Goal: Information Seeking & Learning: Find specific fact

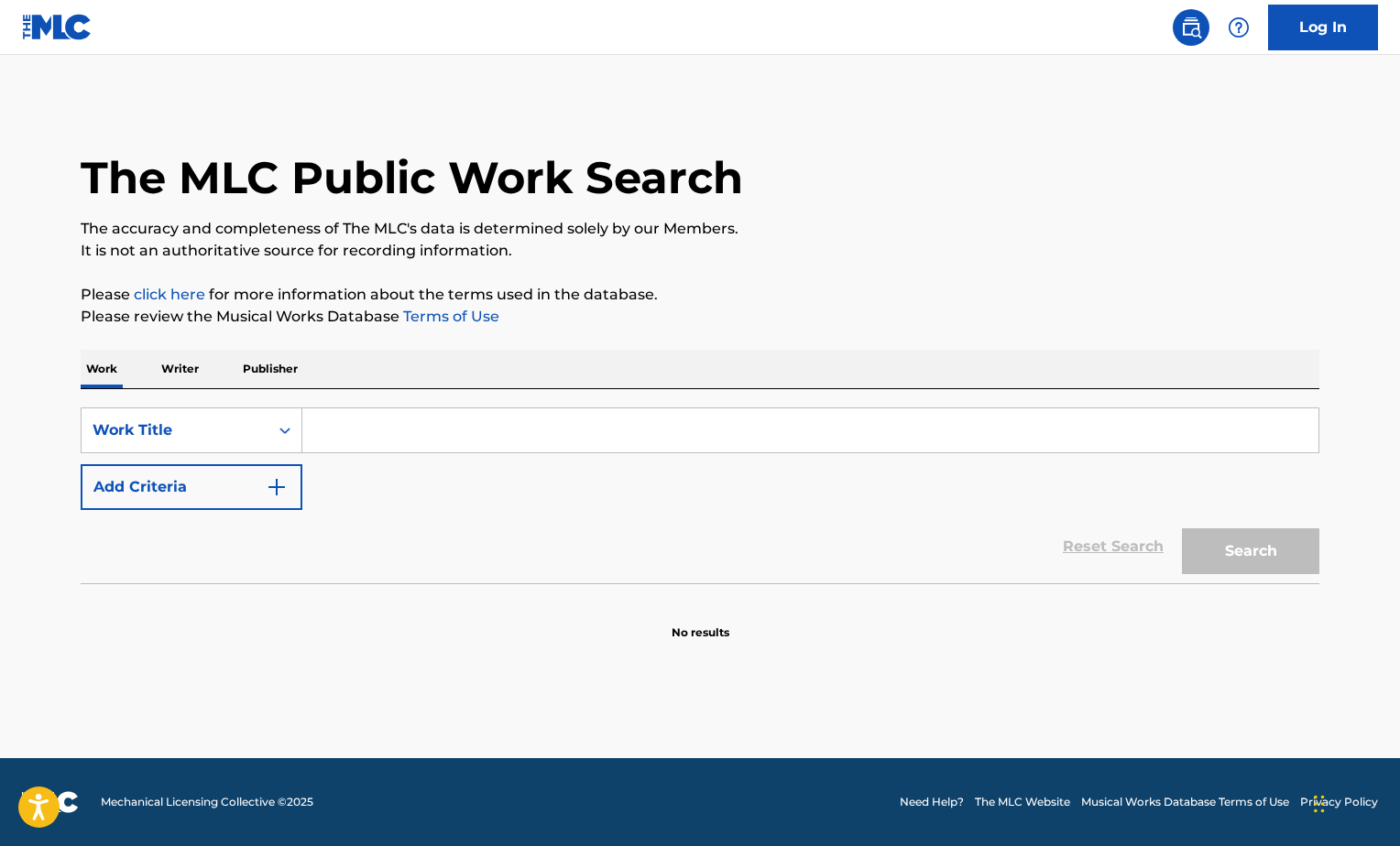
click at [412, 429] on input "Search Form" at bounding box center [810, 430] width 1016 height 44
type input "OVR"
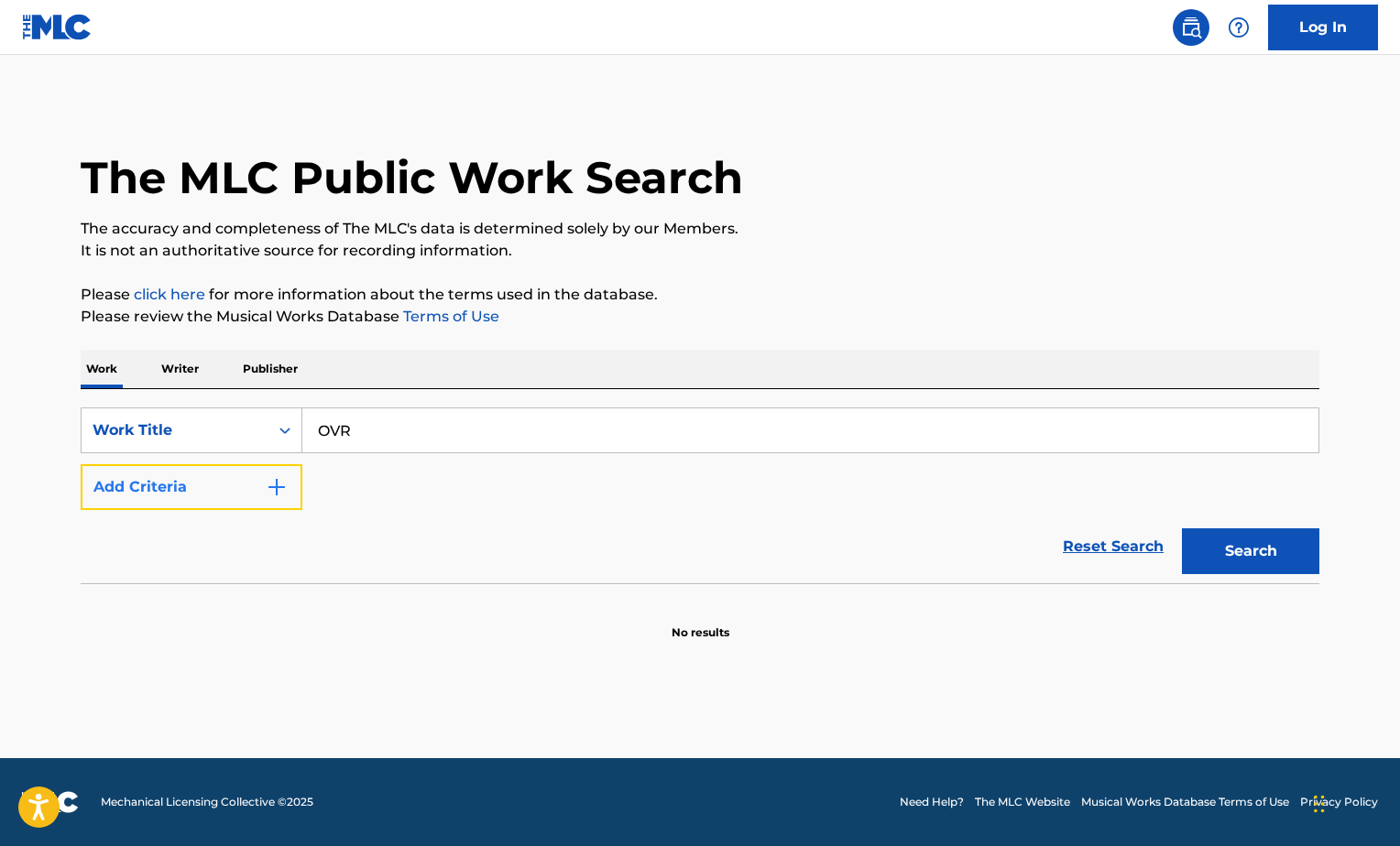
click at [280, 492] on img "Search Form" at bounding box center [276, 488] width 22 height 22
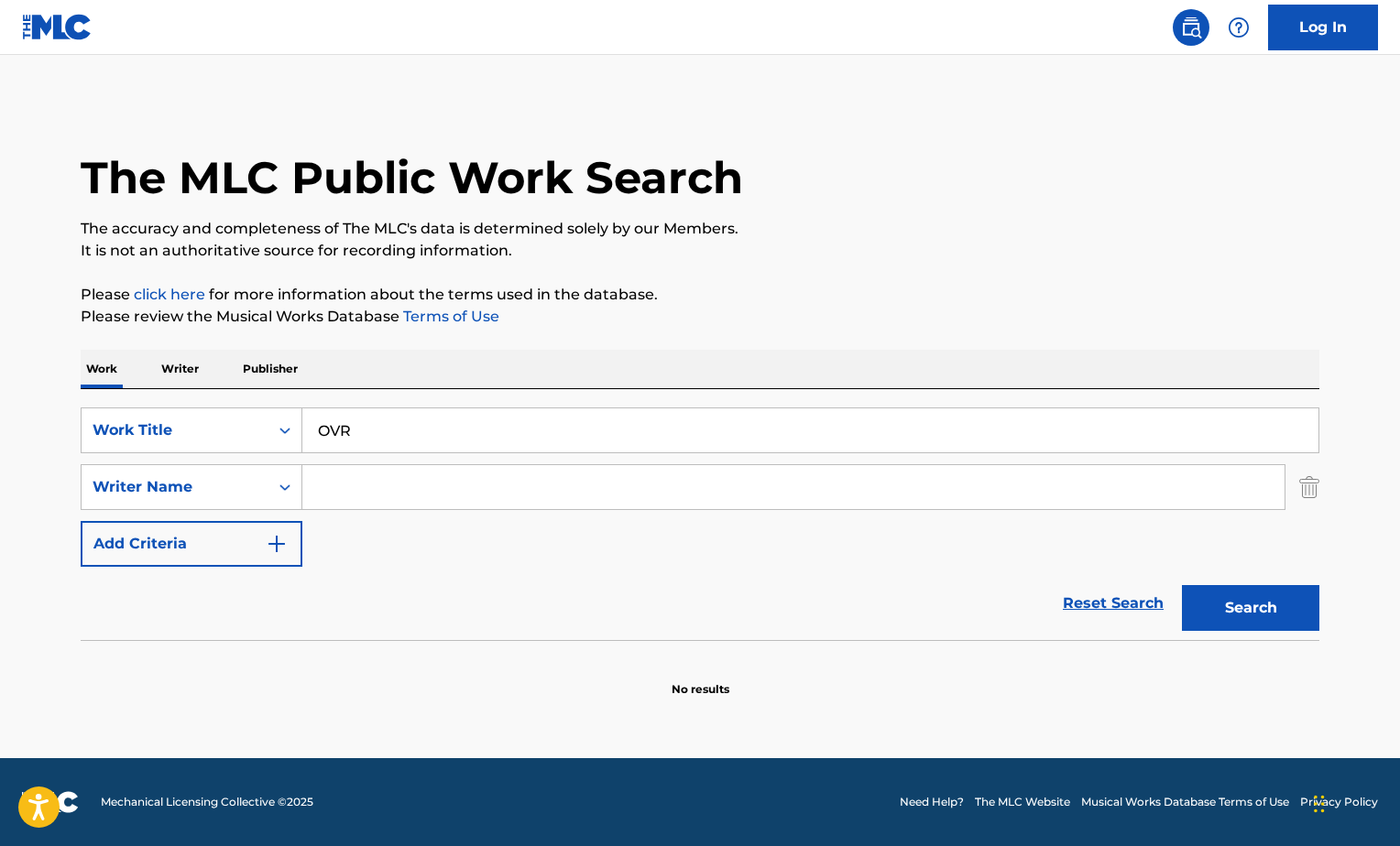
click at [339, 486] on input "Search Form" at bounding box center [793, 487] width 982 height 44
type input "broadway"
click at [1182, 585] on button "Search" at bounding box center [1251, 608] width 138 height 46
click at [1232, 612] on button "Search" at bounding box center [1251, 608] width 138 height 46
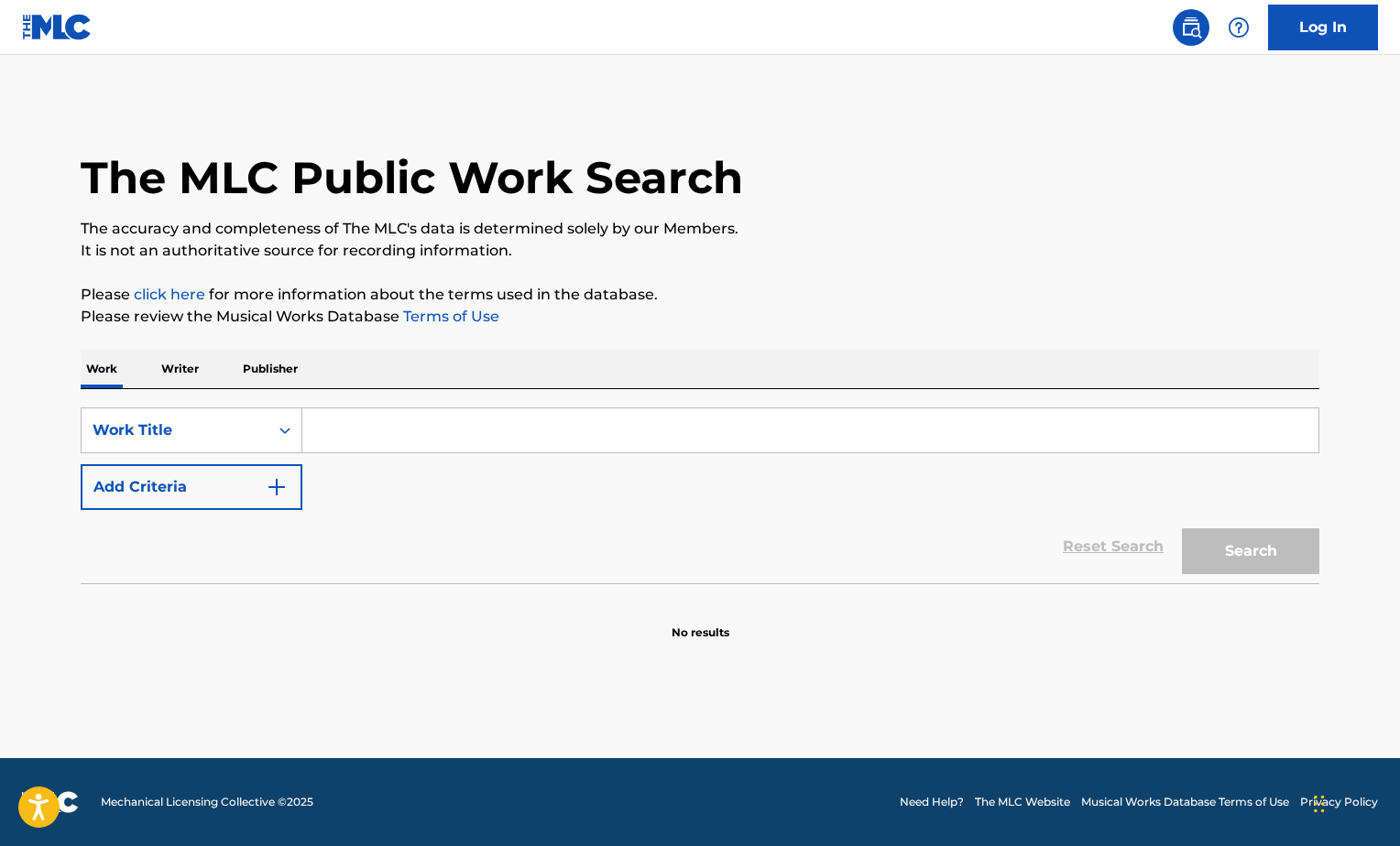
click at [371, 423] on input "Search Form" at bounding box center [810, 430] width 1016 height 44
paste input "Seasons of Change"
type input "Seasons of Change"
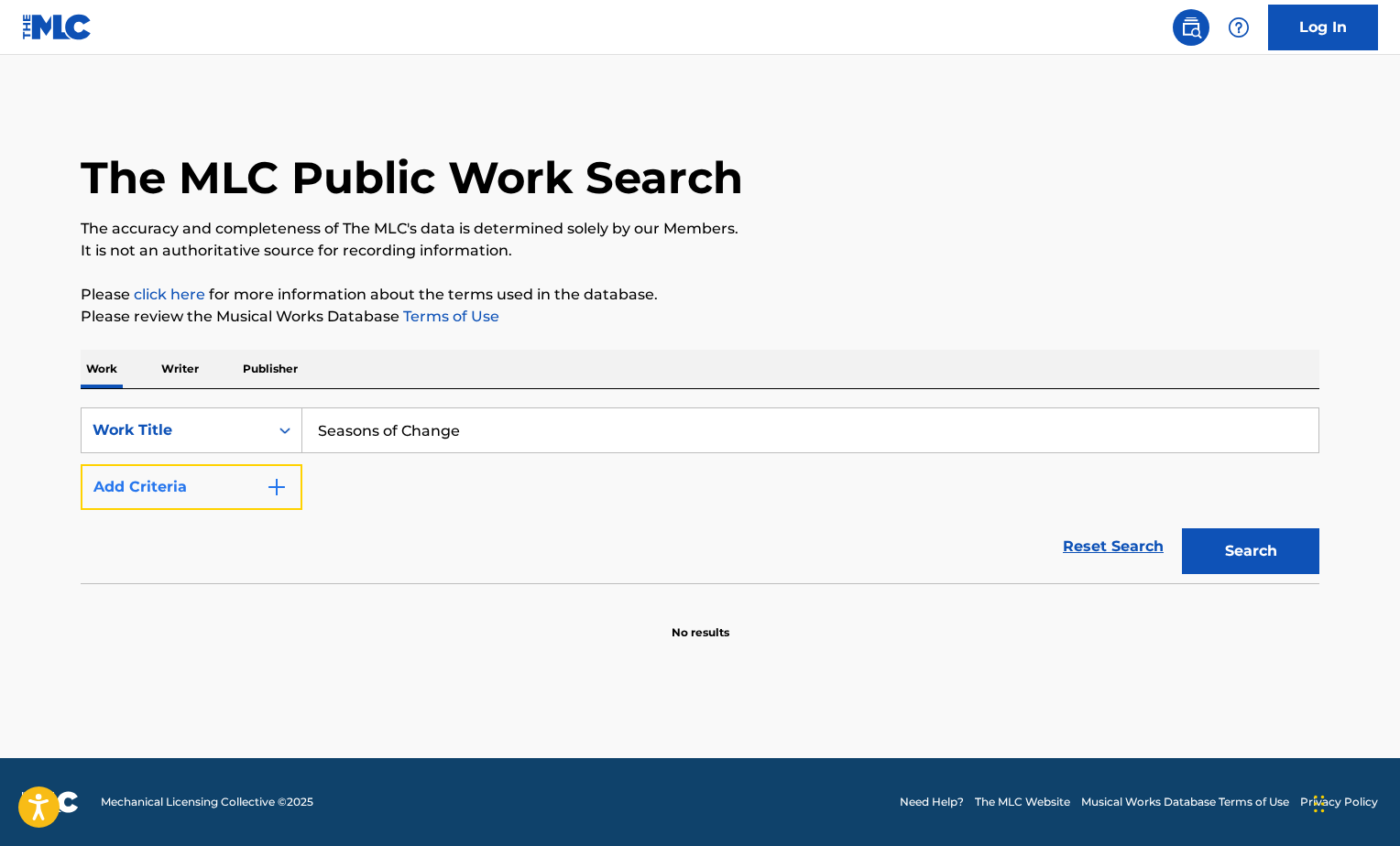
click at [231, 500] on button "Add Criteria" at bounding box center [192, 487] width 222 height 46
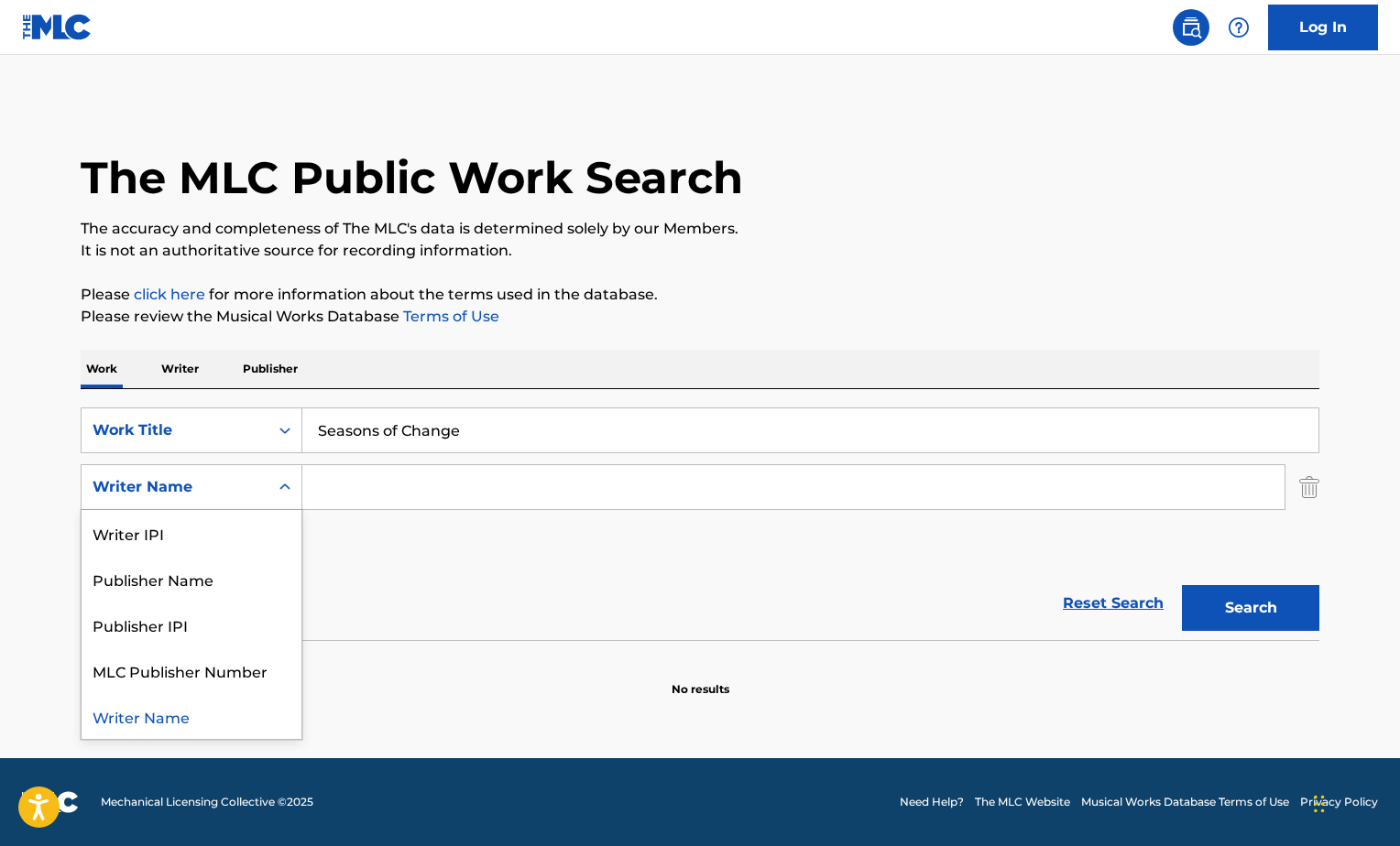
click at [237, 496] on div "Writer Name" at bounding box center [174, 488] width 165 height 22
click at [404, 487] on input "Search Form" at bounding box center [793, 487] width 982 height 44
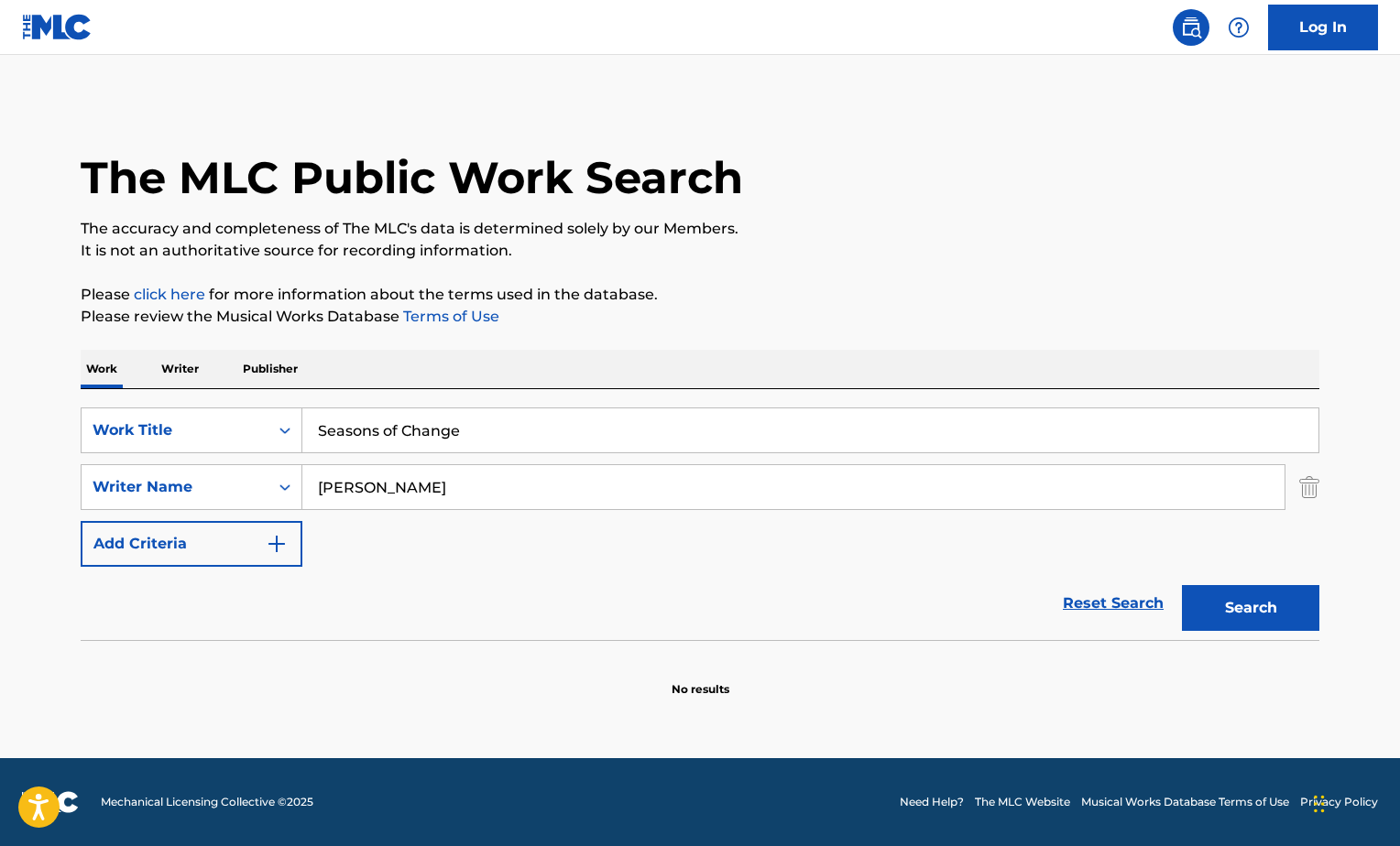
type input "Robinson"
click at [1182, 585] on button "Search" at bounding box center [1251, 608] width 138 height 46
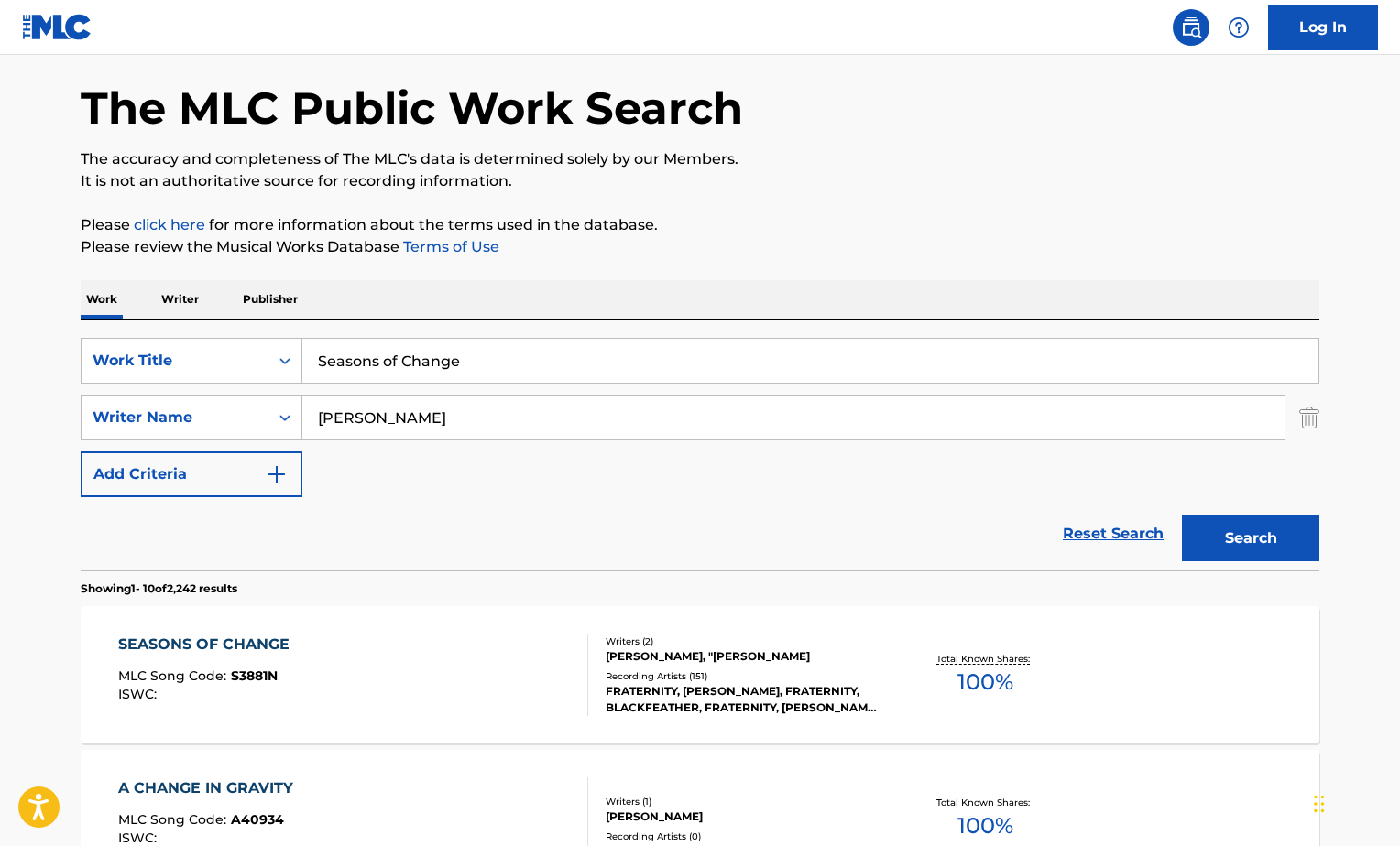
scroll to position [183, 0]
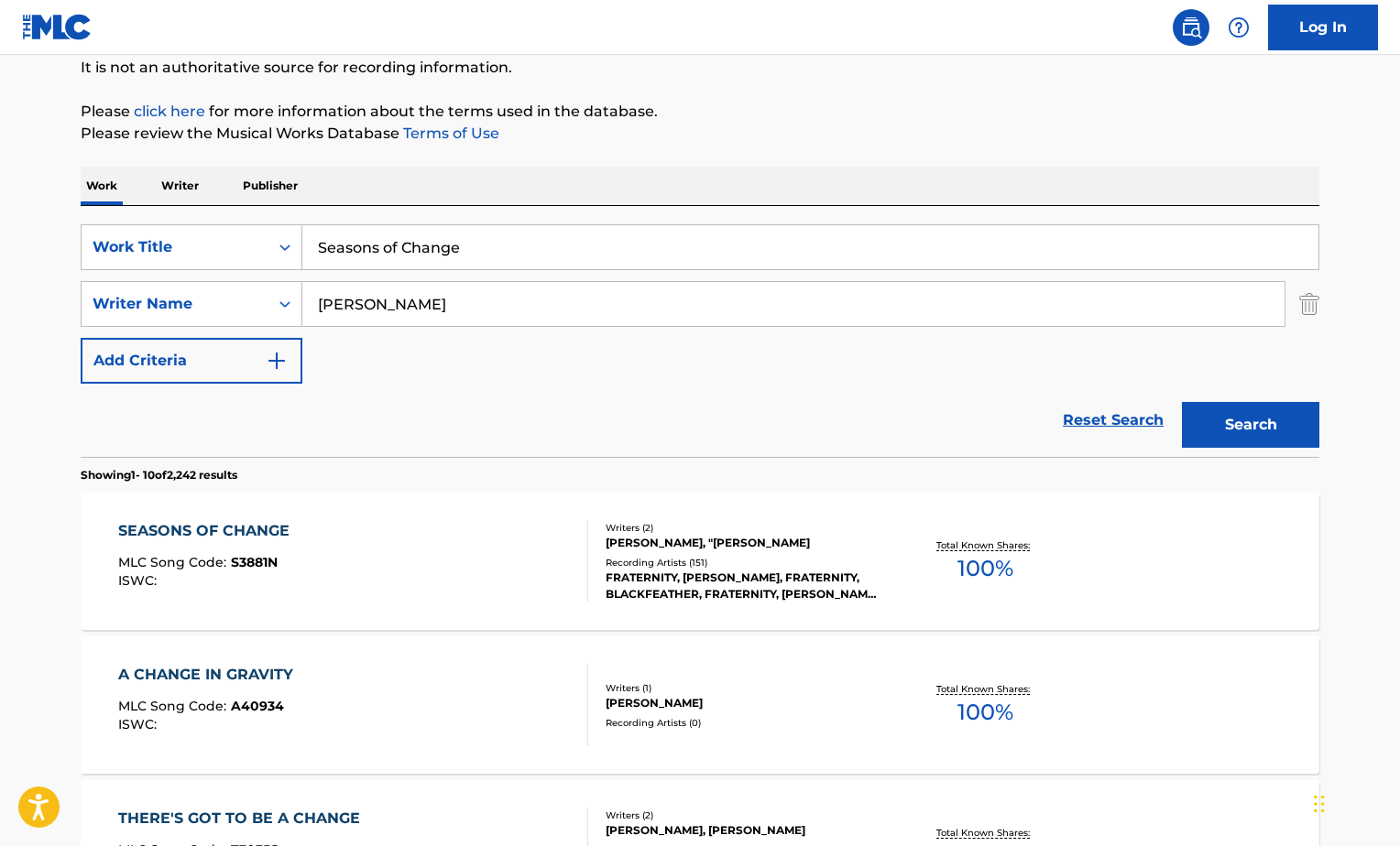
click at [1112, 571] on div "SEASONS OF CHANGE MLC Song Code : S3881N ISWC : Writers ( 2 ) JOHN ROBINSON, "N…" at bounding box center [700, 561] width 1239 height 138
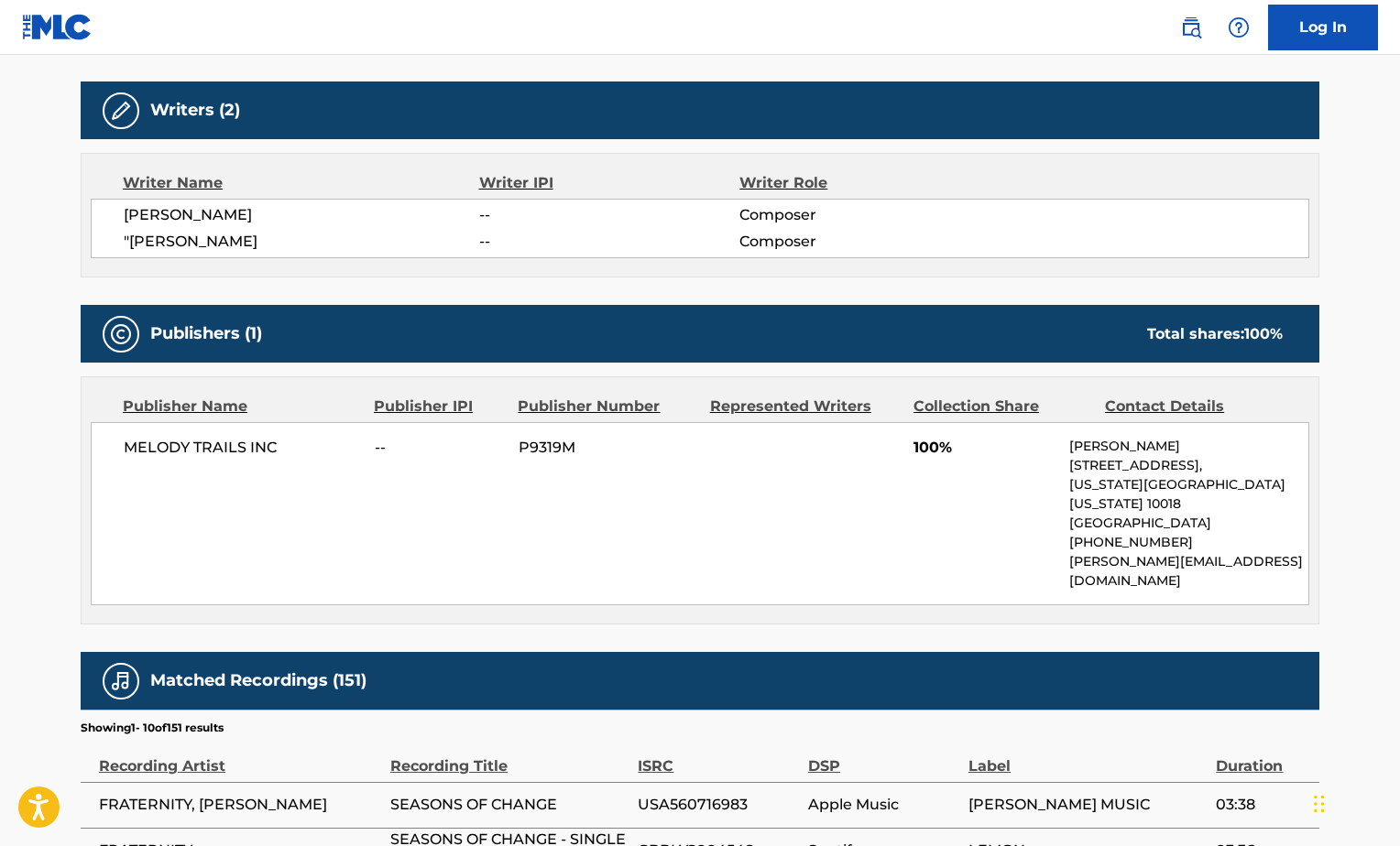
scroll to position [458, 0]
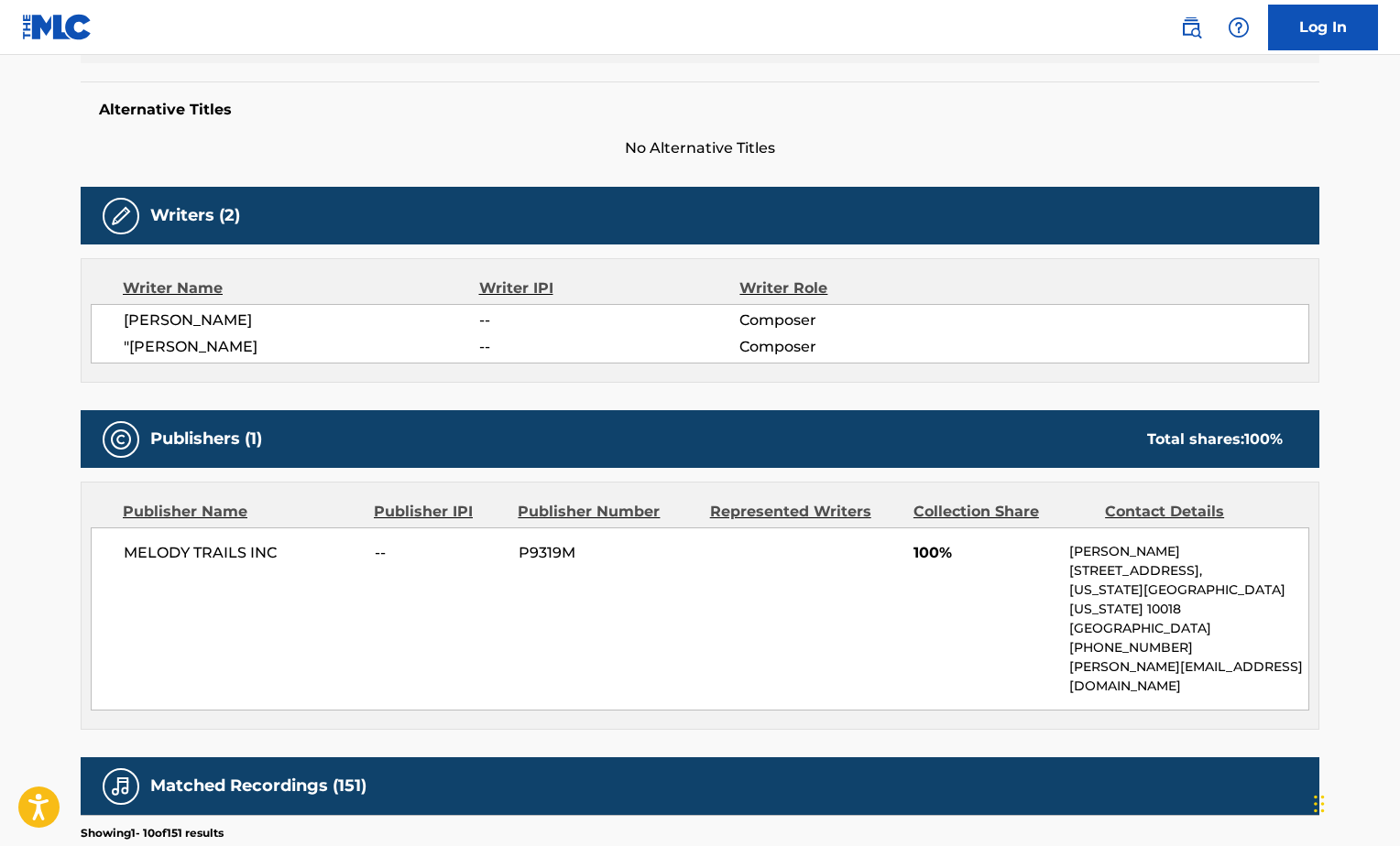
click at [485, 136] on div "Alternative Titles No Alternative Titles" at bounding box center [700, 121] width 1239 height 78
